Goal: Transaction & Acquisition: Book appointment/travel/reservation

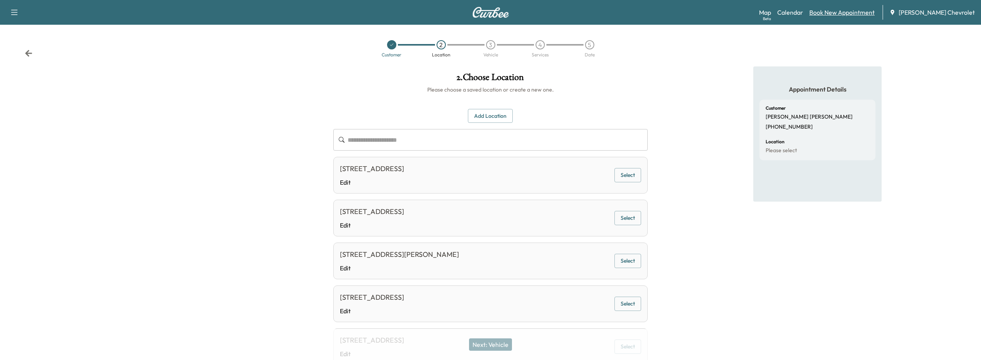
click at [835, 17] on div "Map Beta Calendar Book New Appointment [PERSON_NAME] Chevrolet" at bounding box center [867, 12] width 216 height 15
click at [835, 14] on link "Book New Appointment" at bounding box center [841, 12] width 65 height 9
click at [831, 10] on link "Book New Appointment" at bounding box center [841, 12] width 65 height 9
click at [837, 12] on link "Book New Appointment" at bounding box center [841, 12] width 65 height 9
click at [771, 12] on link "Map Beta" at bounding box center [765, 12] width 12 height 9
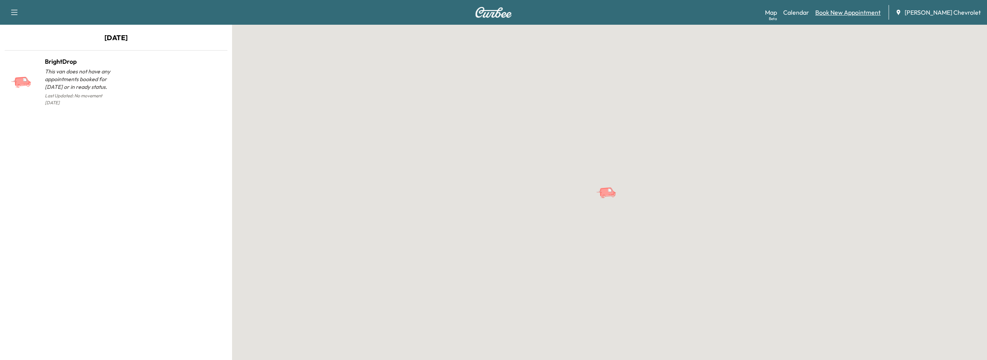
click at [833, 11] on link "Book New Appointment" at bounding box center [847, 12] width 65 height 9
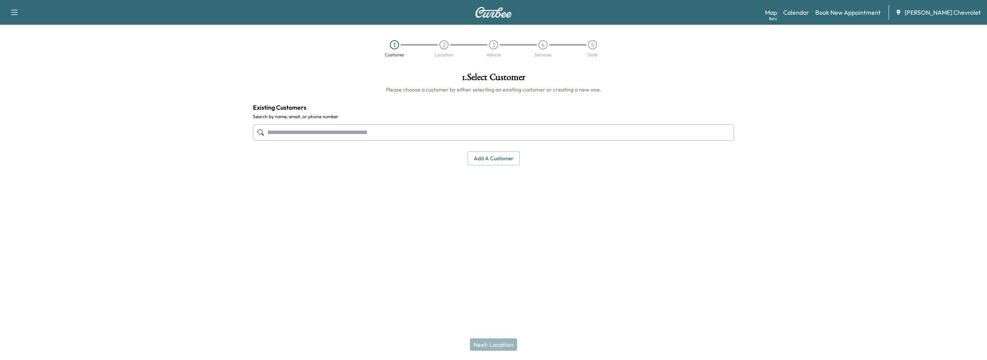
click at [362, 135] on input "text" at bounding box center [493, 133] width 481 height 16
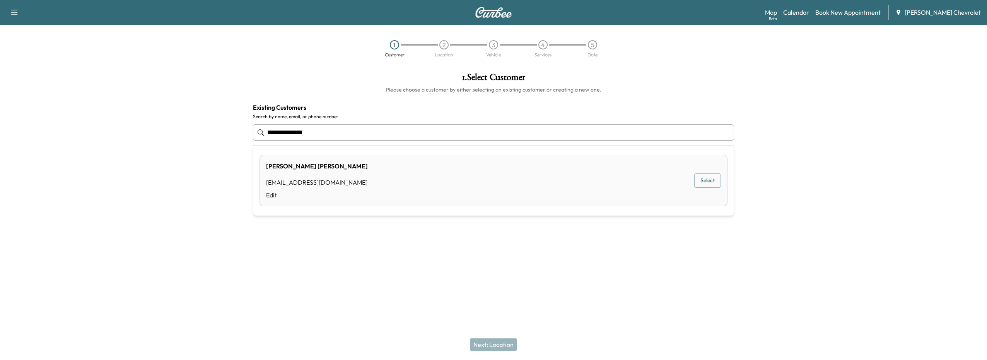
click at [712, 182] on button "Select" at bounding box center [707, 181] width 27 height 14
type input "**********"
click at [494, 346] on button "Next: Location" at bounding box center [493, 345] width 47 height 12
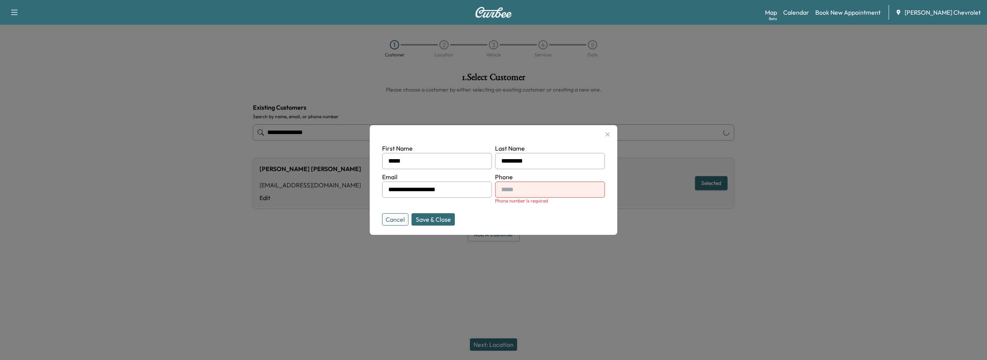
click at [424, 224] on button "Save & Close" at bounding box center [432, 219] width 43 height 12
click at [511, 191] on input "text" at bounding box center [550, 190] width 110 height 16
type input "**********"
click at [427, 221] on button "Save & Close" at bounding box center [432, 219] width 43 height 12
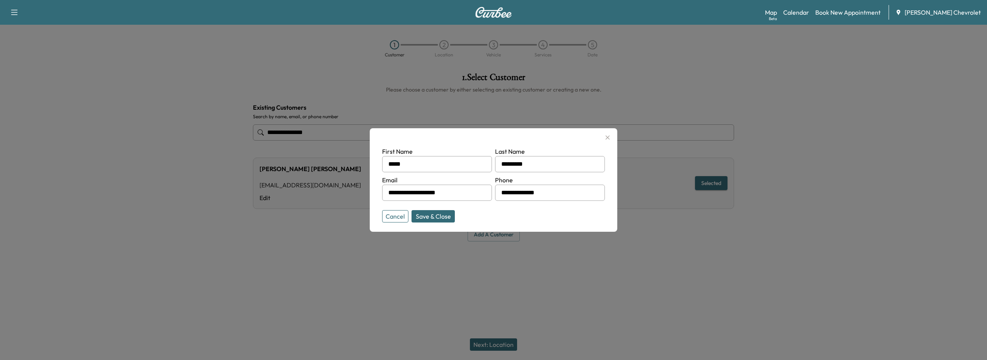
click at [428, 214] on button "Save & Close" at bounding box center [432, 216] width 43 height 12
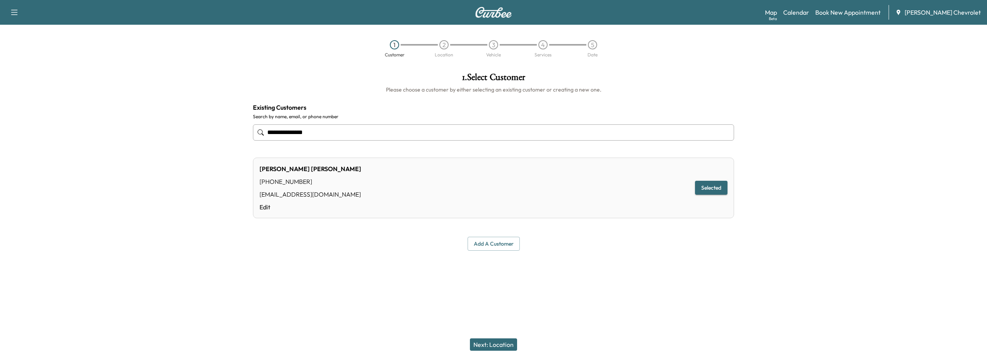
click at [488, 348] on button "Next: Location" at bounding box center [493, 345] width 47 height 12
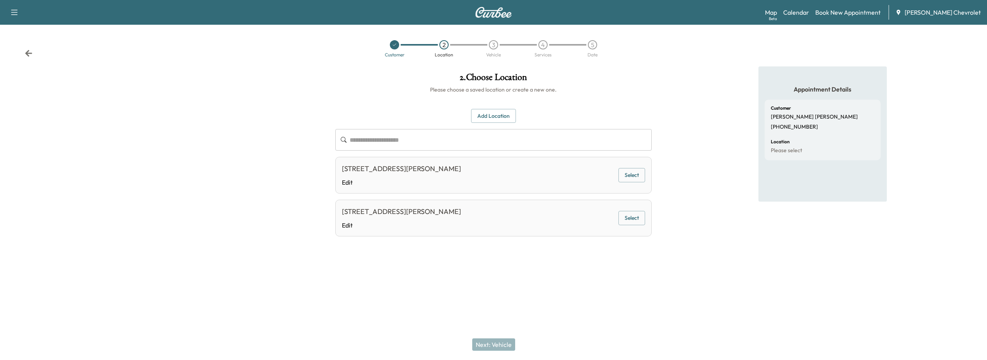
click at [624, 179] on button "Select" at bounding box center [631, 175] width 27 height 14
click at [481, 347] on button "Next: Vehicle" at bounding box center [493, 345] width 43 height 12
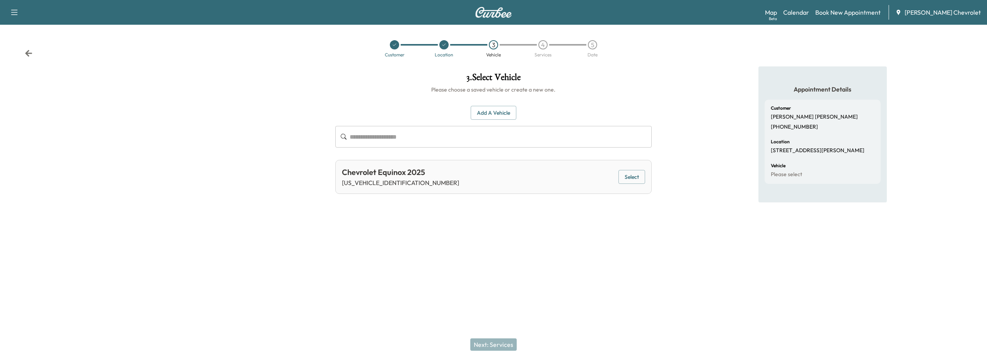
click at [459, 174] on div "Chevrolet Equinox 2025 [US_VEHICLE_IDENTIFICATION_NUMBER] Select" at bounding box center [493, 177] width 317 height 34
click at [628, 178] on button "Select" at bounding box center [631, 177] width 27 height 14
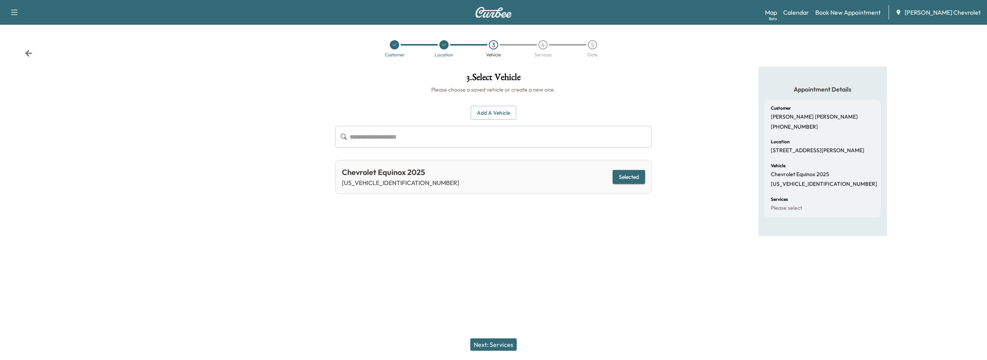
click at [500, 346] on button "Next: Services" at bounding box center [493, 345] width 46 height 12
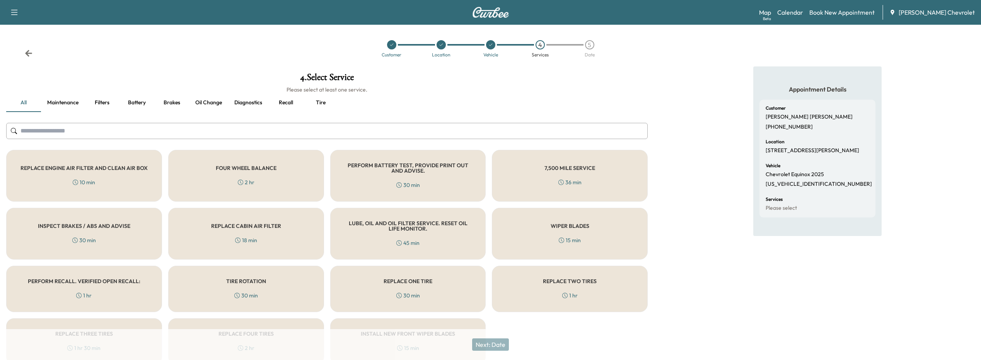
click at [146, 125] on input "text" at bounding box center [327, 131] width 642 height 16
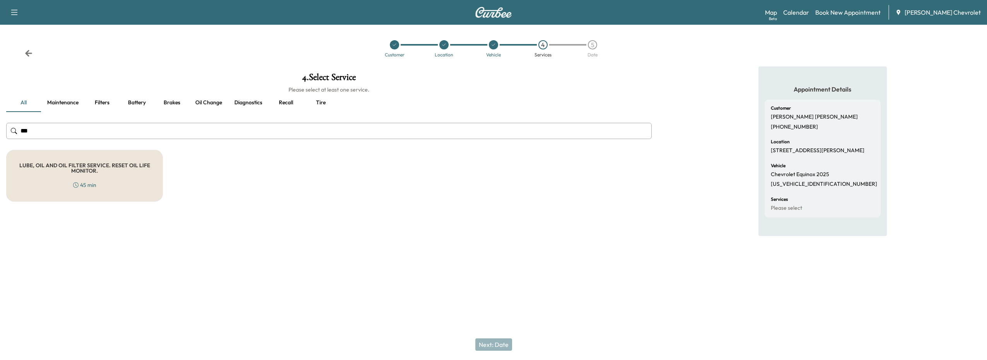
type input "***"
click at [132, 172] on h5 "LUBE, OIL AND OIL FILTER SERVICE. RESET OIL LIFE MONITOR." at bounding box center [84, 168] width 131 height 11
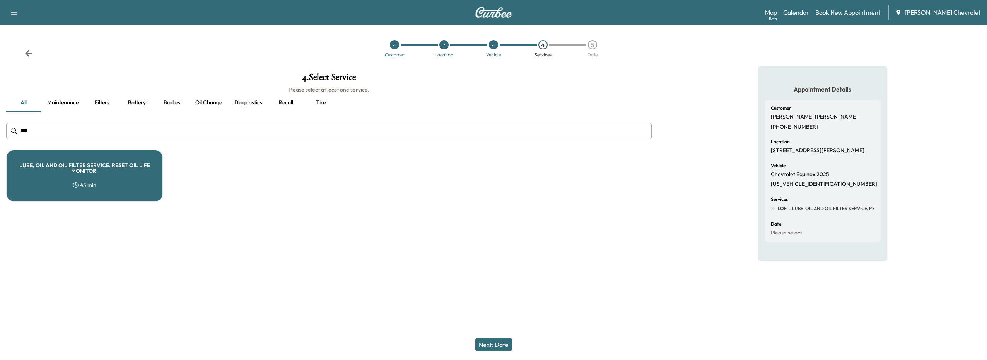
click at [481, 341] on button "Next: Date" at bounding box center [493, 345] width 37 height 12
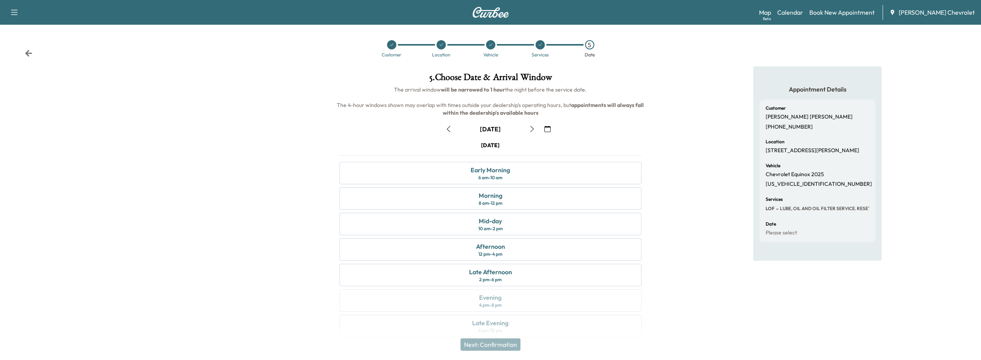
click at [546, 130] on icon "button" at bounding box center [548, 129] width 6 height 6
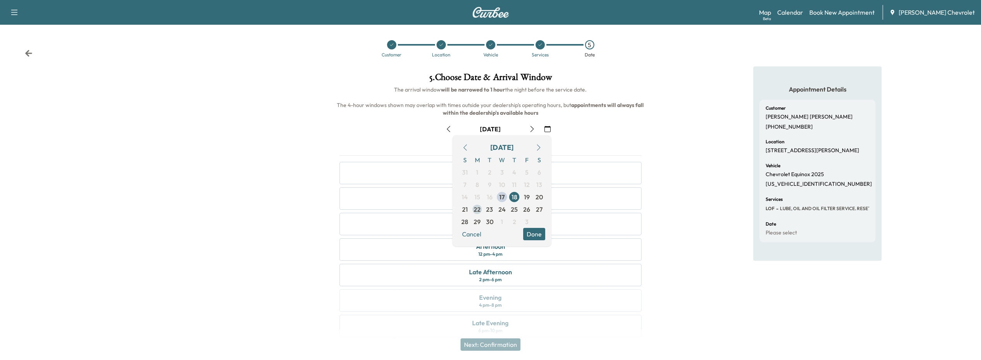
click at [479, 209] on span "22" at bounding box center [477, 209] width 7 height 9
click at [540, 238] on button "Done" at bounding box center [534, 234] width 22 height 12
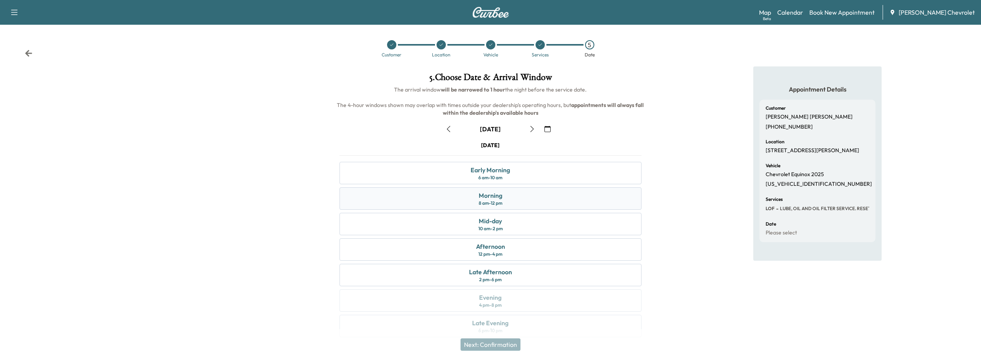
click at [487, 195] on div "Morning" at bounding box center [491, 195] width 24 height 9
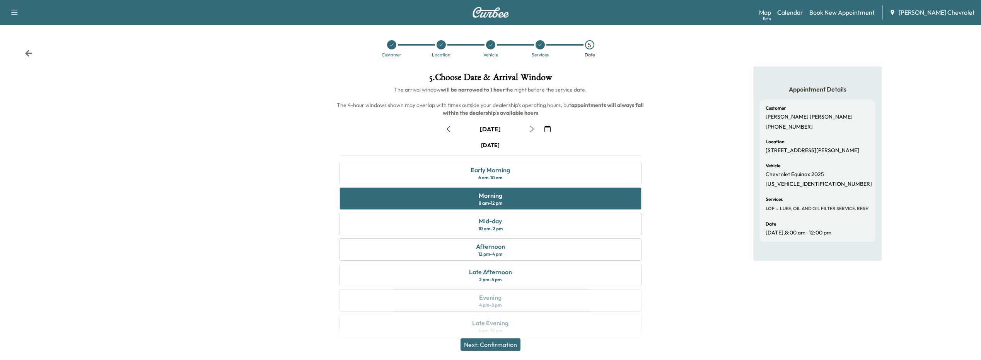
click at [500, 341] on button "Next: Confirmation" at bounding box center [491, 345] width 60 height 12
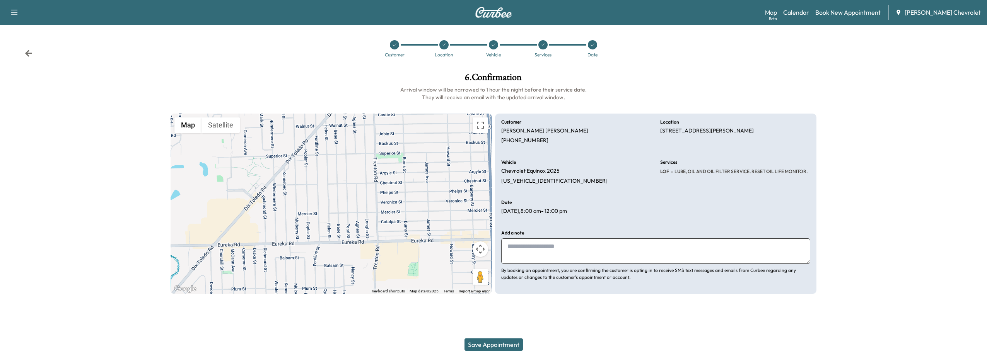
click at [494, 347] on button "Save Appointment" at bounding box center [493, 345] width 58 height 12
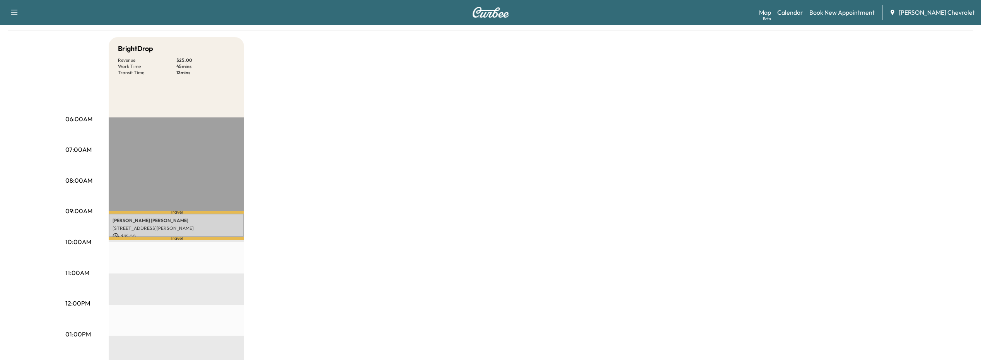
scroll to position [77, 0]
